Goal: Task Accomplishment & Management: Use online tool/utility

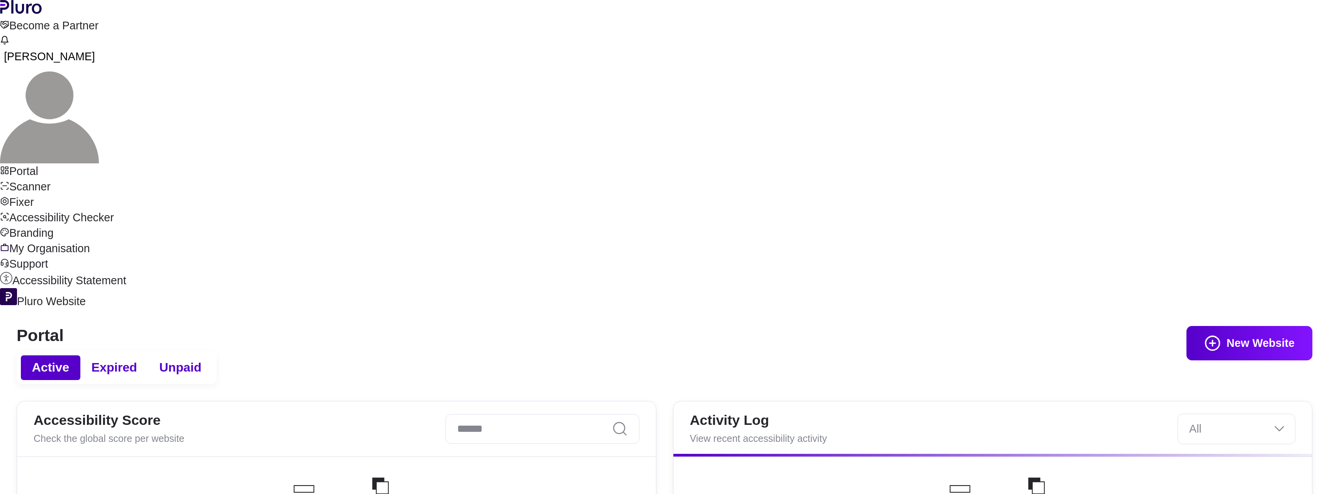
click at [110, 210] on link "Accessibility Checker" at bounding box center [664, 217] width 1329 height 15
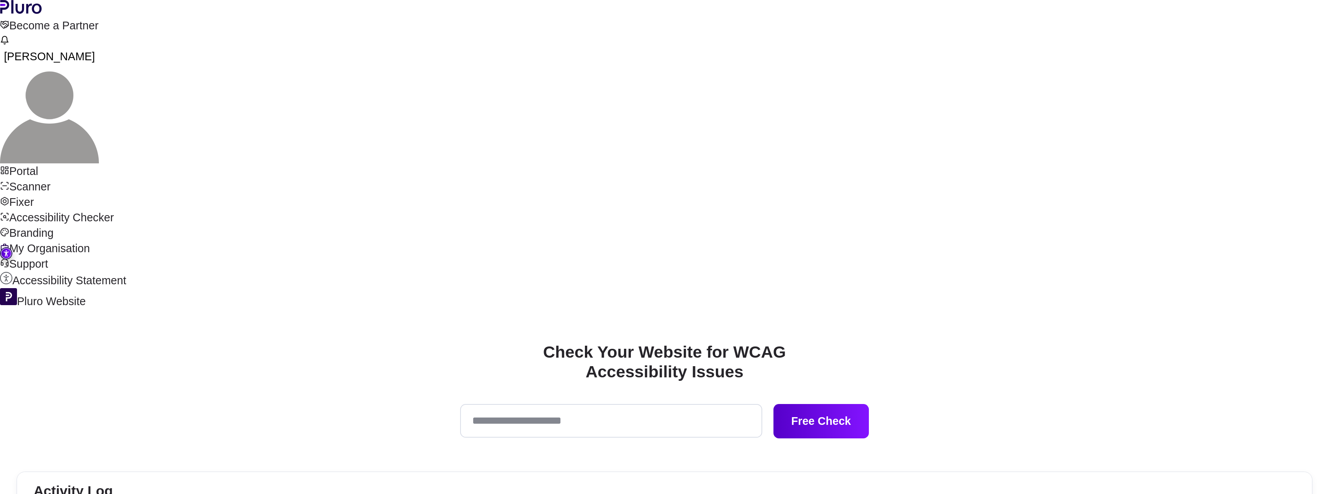
click at [696, 404] on input "Accessibility checker form" at bounding box center [611, 420] width 302 height 33
click at [774, 404] on button "Free Check" at bounding box center [821, 421] width 95 height 34
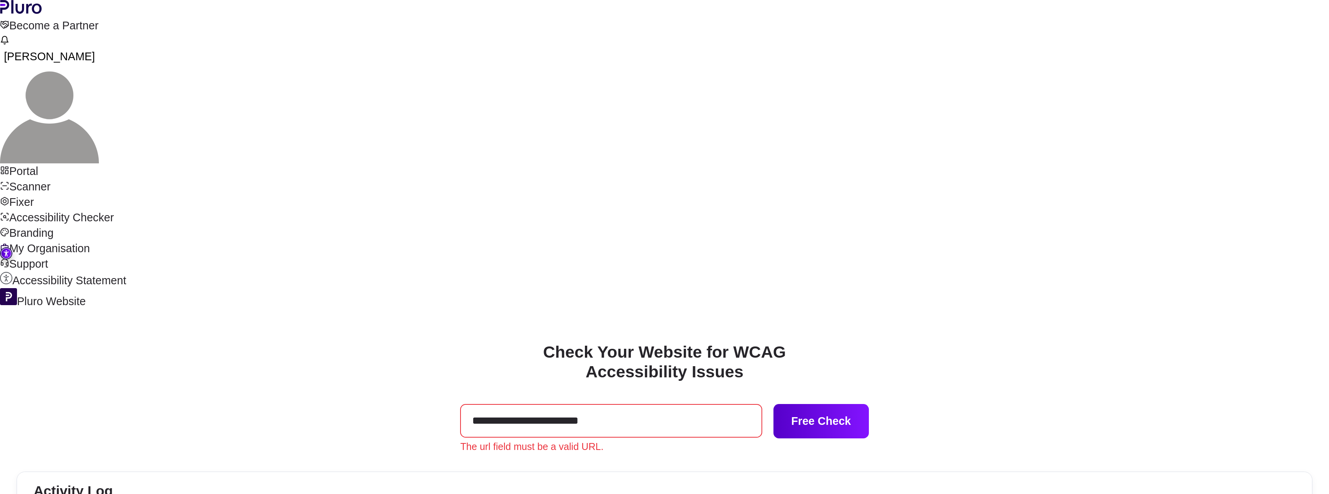
click at [566, 404] on input "**********" at bounding box center [611, 420] width 302 height 33
click at [562, 404] on input "**********" at bounding box center [611, 420] width 302 height 33
type input "**********"
click at [774, 404] on button "Free Check" at bounding box center [821, 421] width 95 height 34
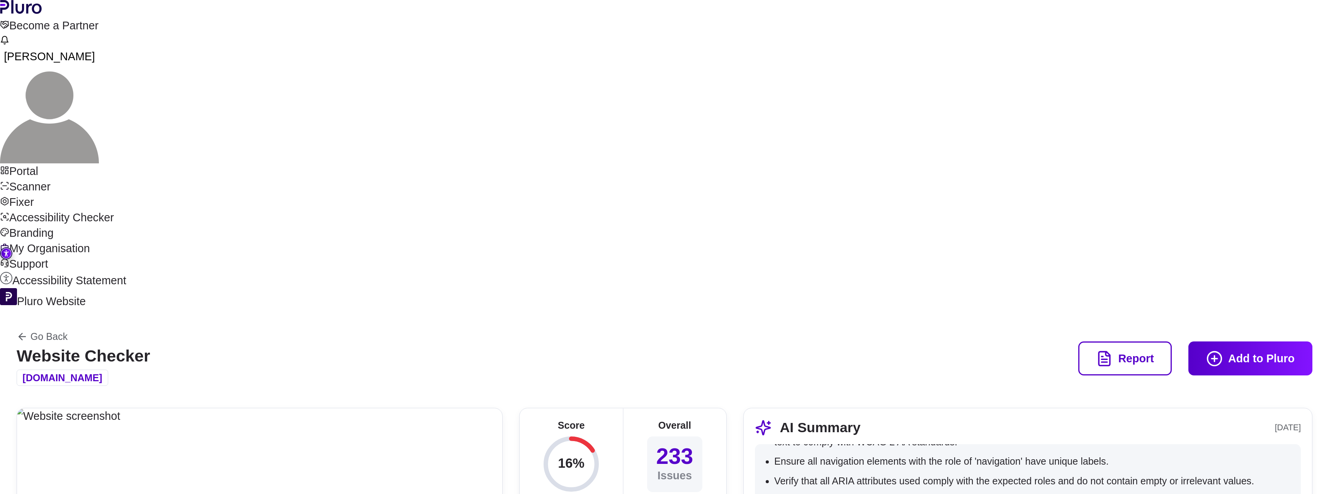
scroll to position [811, 0]
drag, startPoint x: 701, startPoint y: 241, endPoint x: 759, endPoint y: 236, distance: 58.1
drag, startPoint x: 1052, startPoint y: 240, endPoint x: 476, endPoint y: 234, distance: 575.4
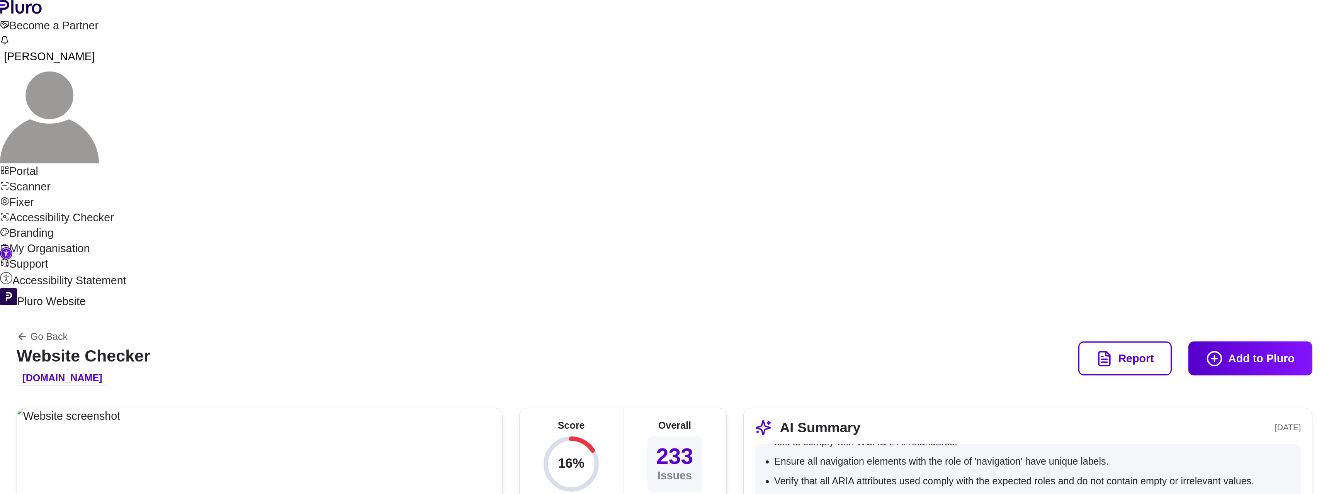
drag, startPoint x: 903, startPoint y: 332, endPoint x: 415, endPoint y: 326, distance: 488.5
click at [903, 494] on li "Ensure every <blockquote> element has a 'cite' attribute and is not just used f…" at bounding box center [1033, 501] width 519 height 14
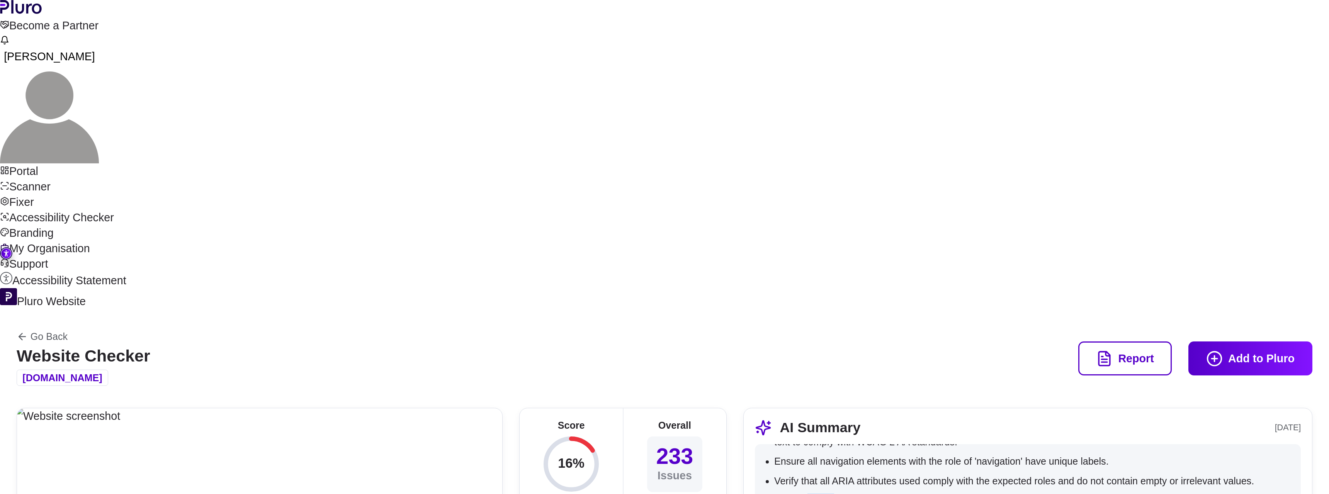
click at [903, 494] on li "Ensure every <blockquote> element has a 'cite' attribute and is not just used f…" at bounding box center [1033, 501] width 519 height 14
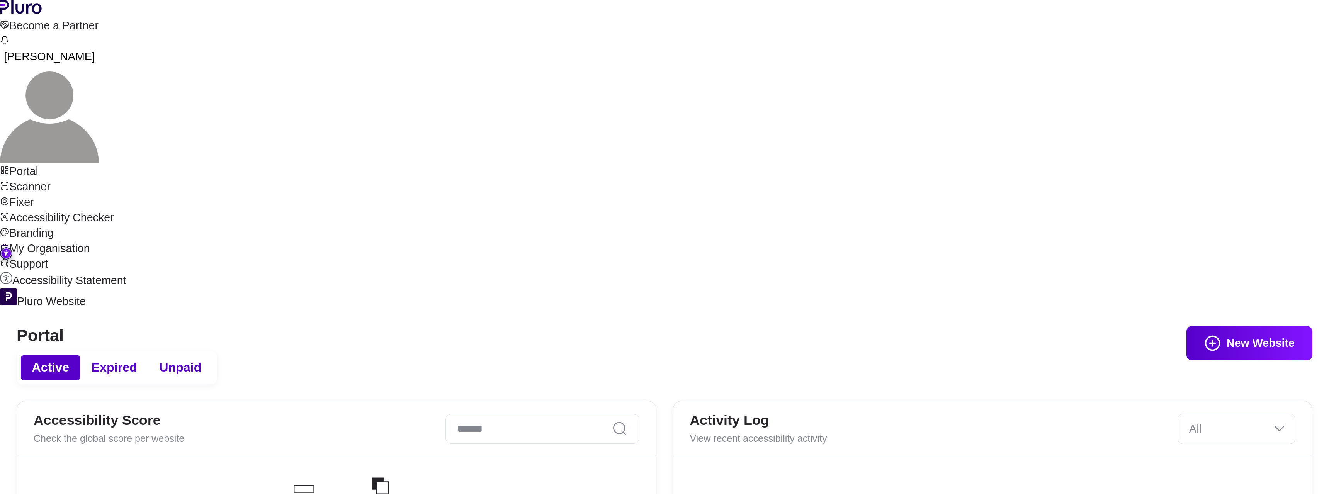
click at [80, 221] on link "Accessibility Checker" at bounding box center [664, 217] width 1329 height 15
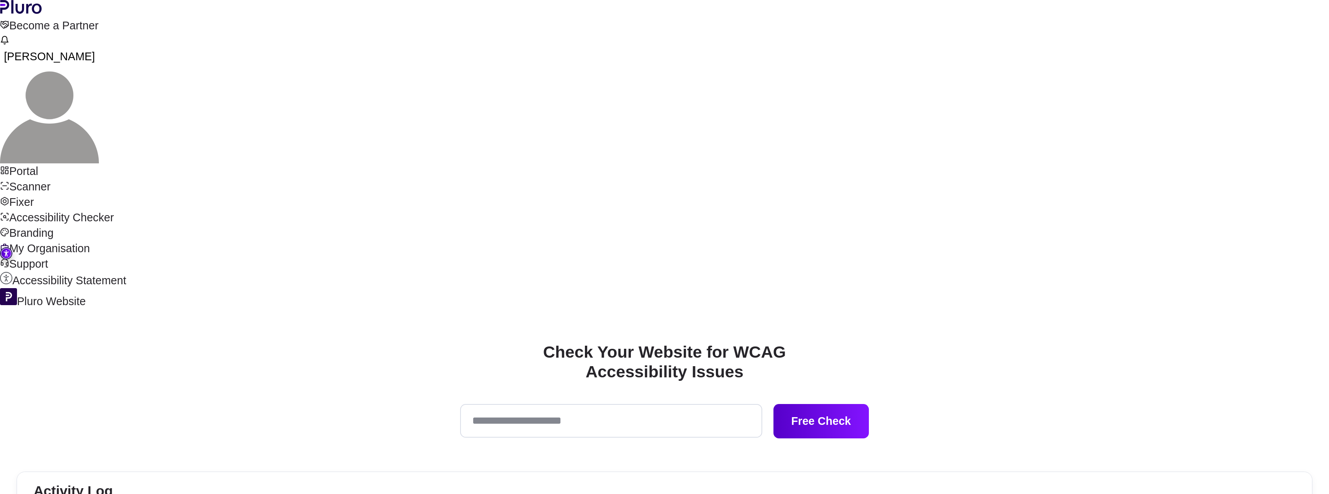
drag, startPoint x: 786, startPoint y: 242, endPoint x: 717, endPoint y: 240, distance: 69.6
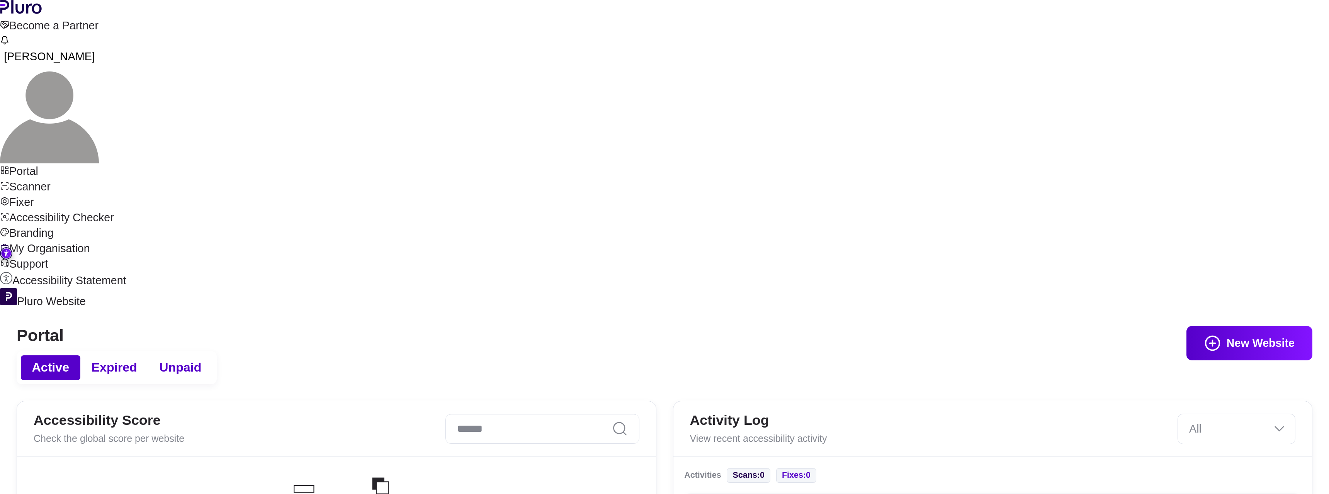
click at [83, 217] on link "Accessibility Checker" at bounding box center [664, 217] width 1329 height 15
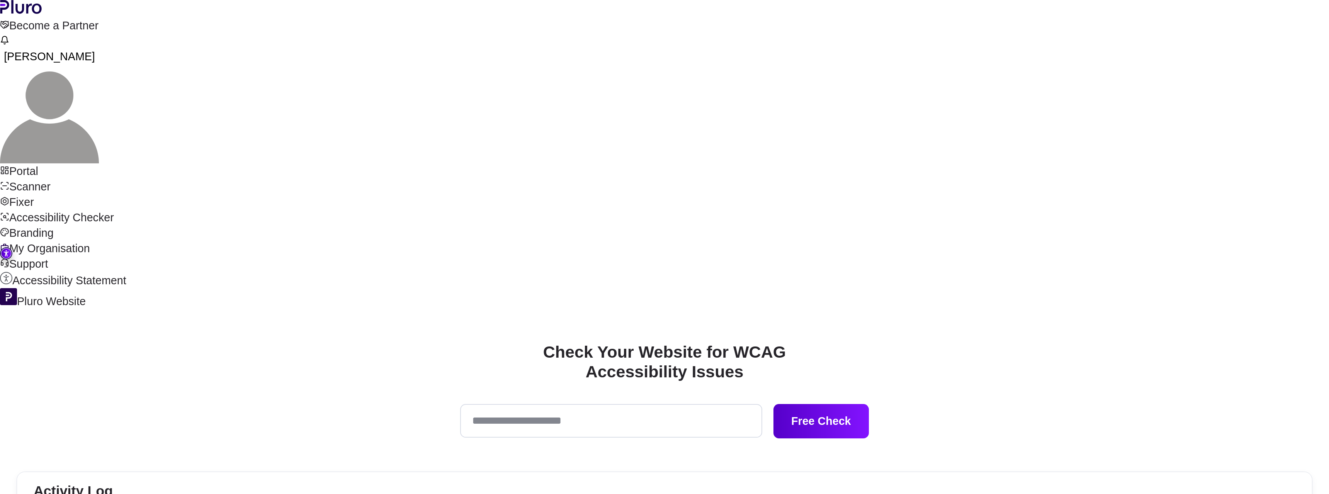
click at [708, 404] on input "Accessibility checker form" at bounding box center [611, 420] width 302 height 33
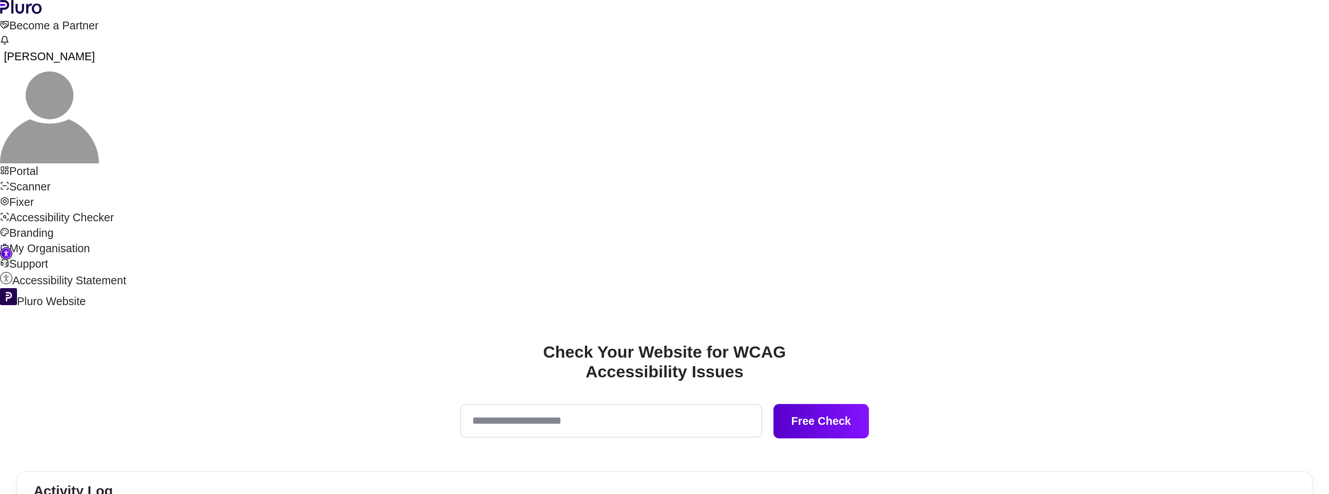
copy h4 "gamcare.qa.tclstaging.com"
click at [702, 404] on input "Accessibility checker form" at bounding box center [611, 420] width 302 height 33
paste input "**********"
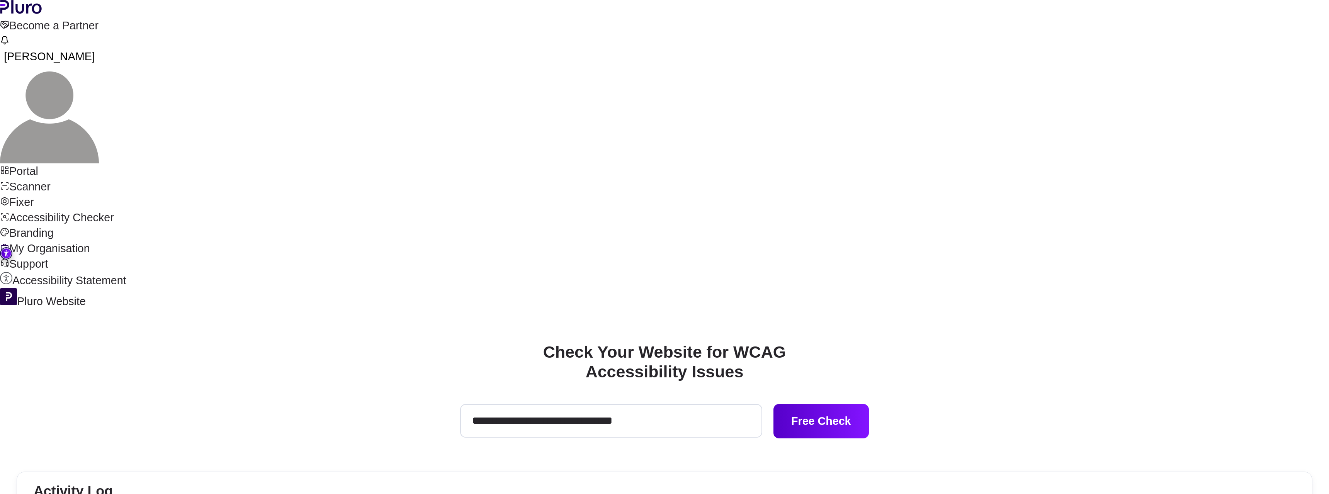
type input "**********"
drag, startPoint x: 1275, startPoint y: 0, endPoint x: 409, endPoint y: 167, distance: 881.4
click at [409, 309] on div "**********" at bounding box center [664, 475] width 1329 height 333
click at [909, 309] on div "**********" at bounding box center [664, 475] width 1329 height 333
click at [869, 404] on button "Free Check" at bounding box center [821, 421] width 95 height 34
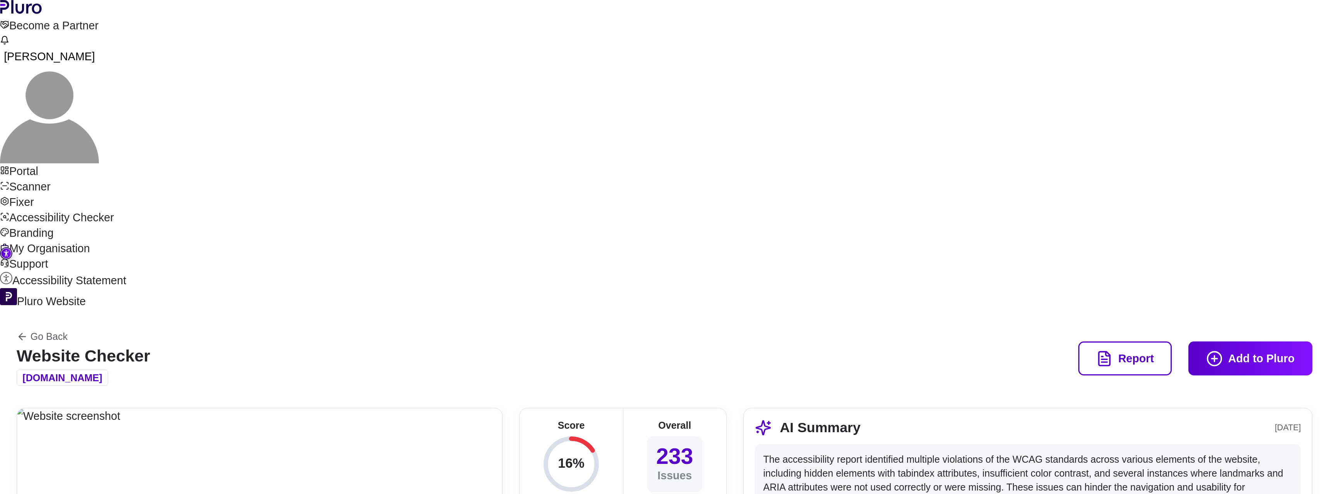
click at [612, 331] on header "Go Back Website Checker gamcare.qa.tclstaging.com Report Add to Pluro" at bounding box center [665, 358] width 1296 height 55
drag, startPoint x: 515, startPoint y: 241, endPoint x: 806, endPoint y: 239, distance: 290.6
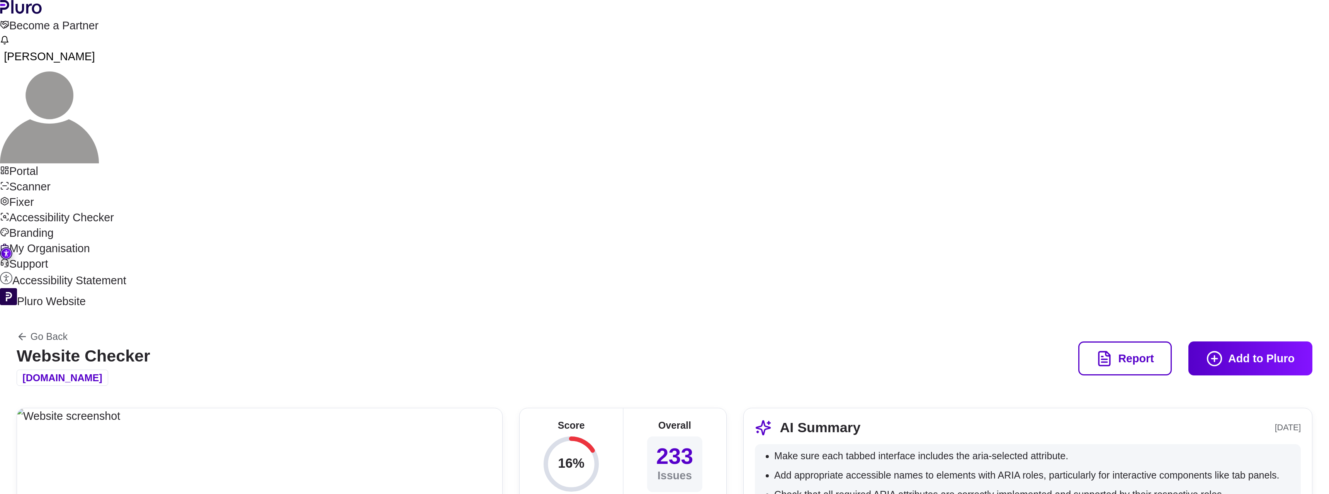
drag, startPoint x: 1102, startPoint y: 301, endPoint x: 1102, endPoint y: 73, distance: 228.0
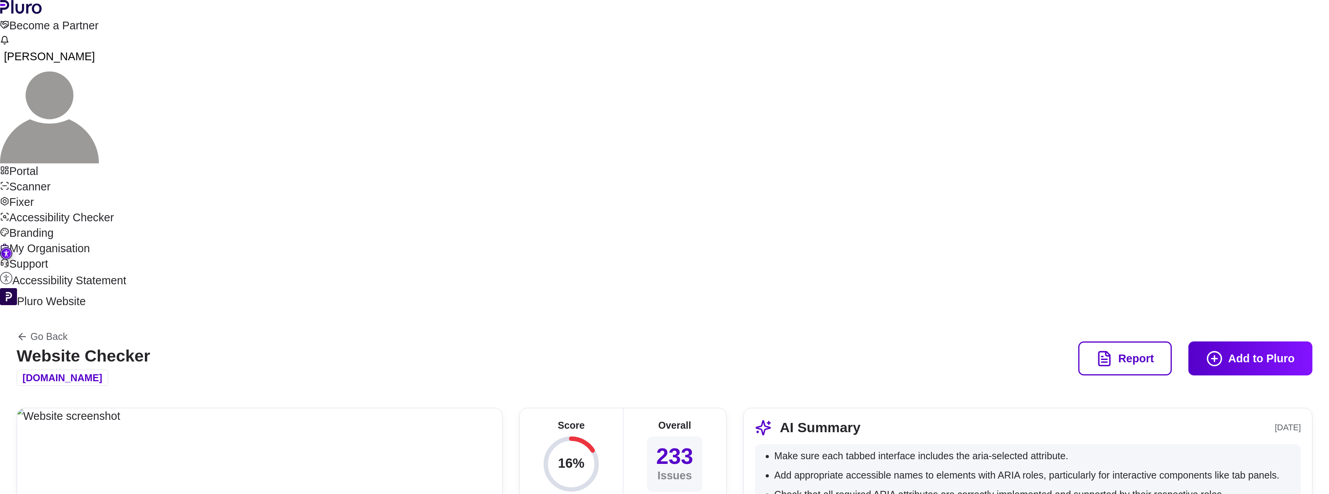
click at [1251, 342] on button "Add to Pluro" at bounding box center [1251, 359] width 124 height 34
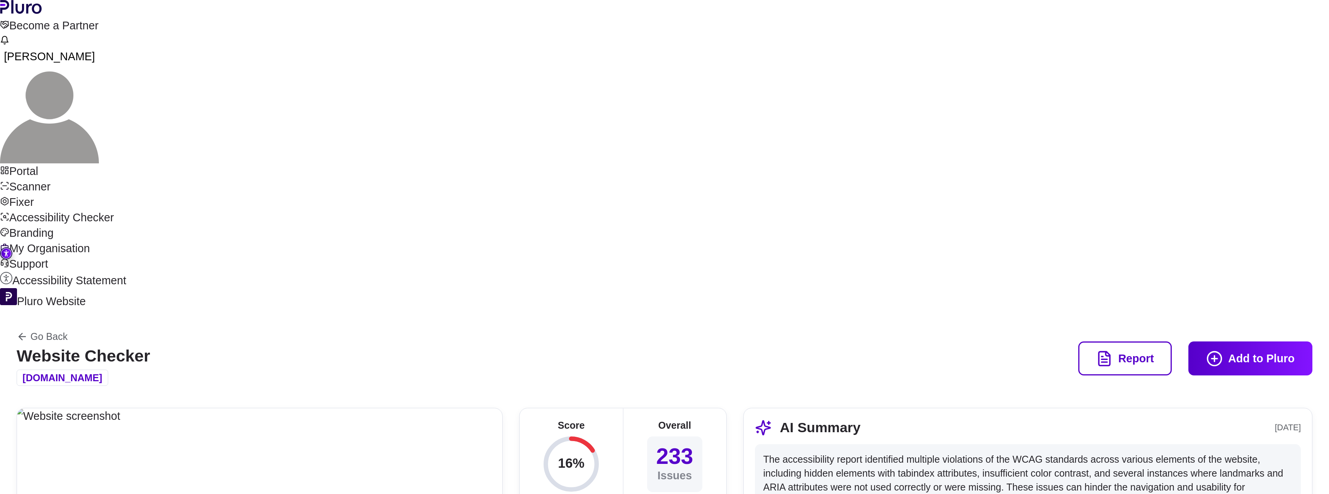
scroll to position [1772, 0]
click at [123, 216] on link "Accessibility Checker" at bounding box center [664, 217] width 1329 height 15
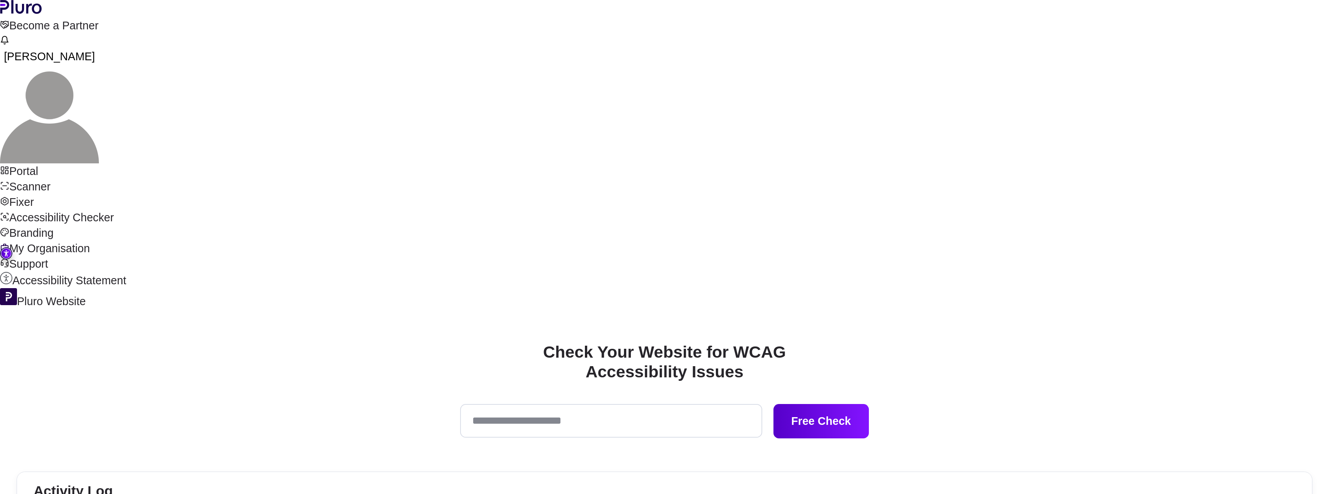
click at [562, 404] on input "Accessibility checker form" at bounding box center [611, 420] width 302 height 33
click at [462, 309] on div "Check Your Website for WCAG Accessibility Issues Free Check Activity Log View r…" at bounding box center [664, 475] width 1329 height 333
click at [42, 14] on icon "Logo" at bounding box center [21, 7] width 42 height 14
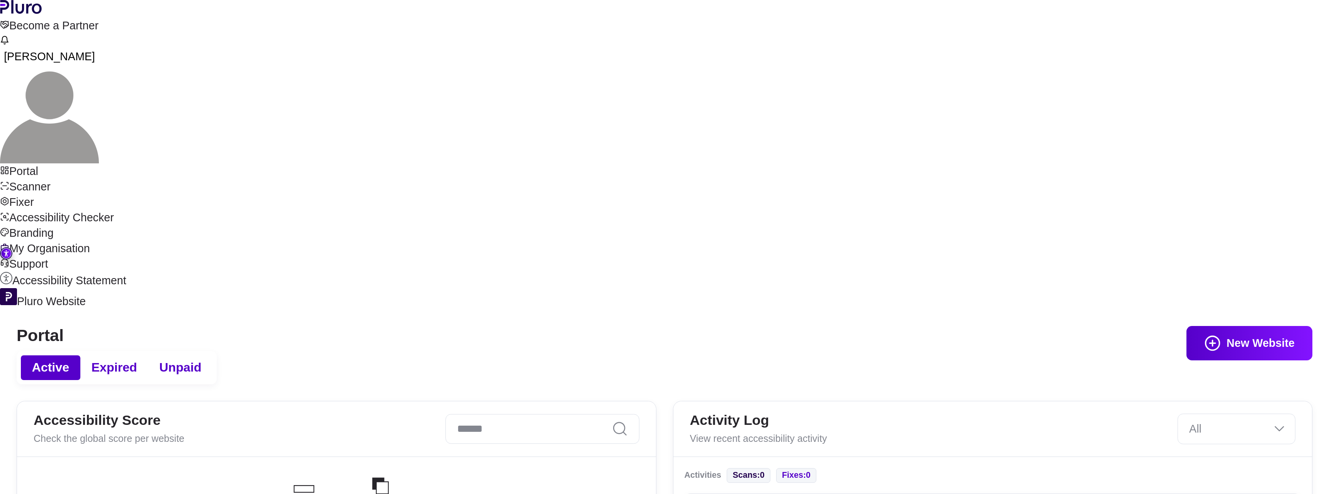
click at [42, 14] on icon "Logo" at bounding box center [21, 7] width 42 height 14
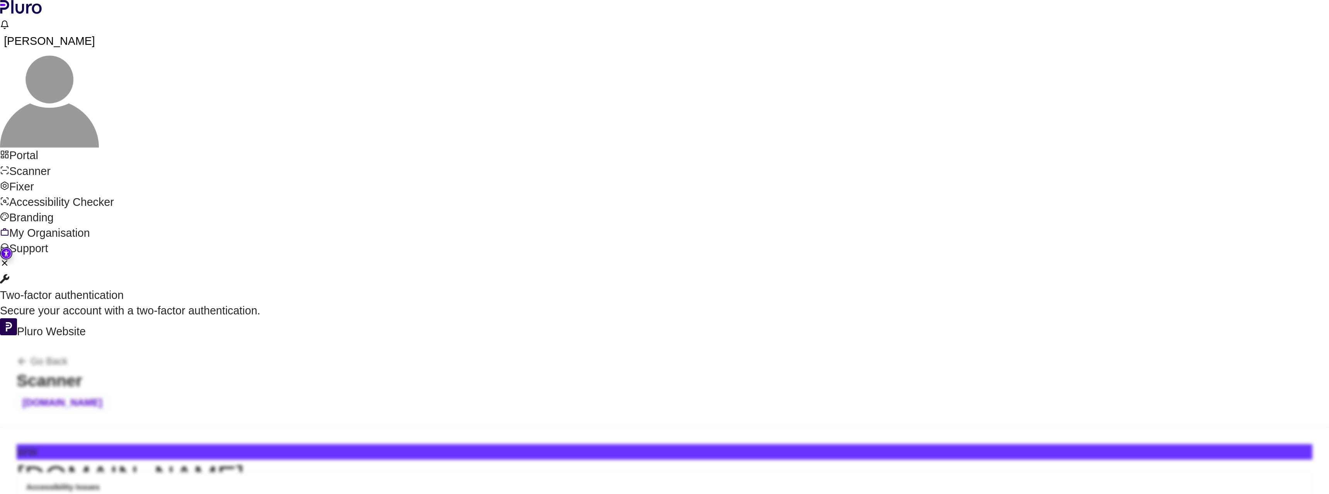
scroll to position [108, 0]
click at [94, 208] on link "Accessibility Checker" at bounding box center [664, 201] width 1329 height 15
